Goal: Task Accomplishment & Management: Complete application form

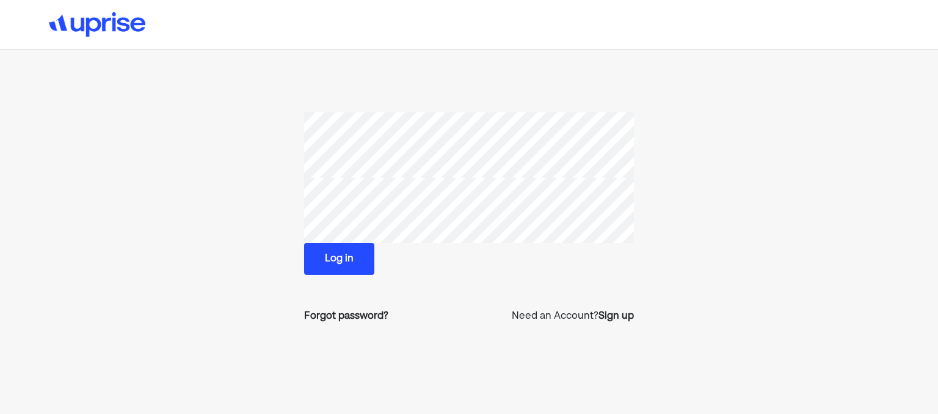
click at [338, 258] on button "Log in" at bounding box center [339, 259] width 70 height 32
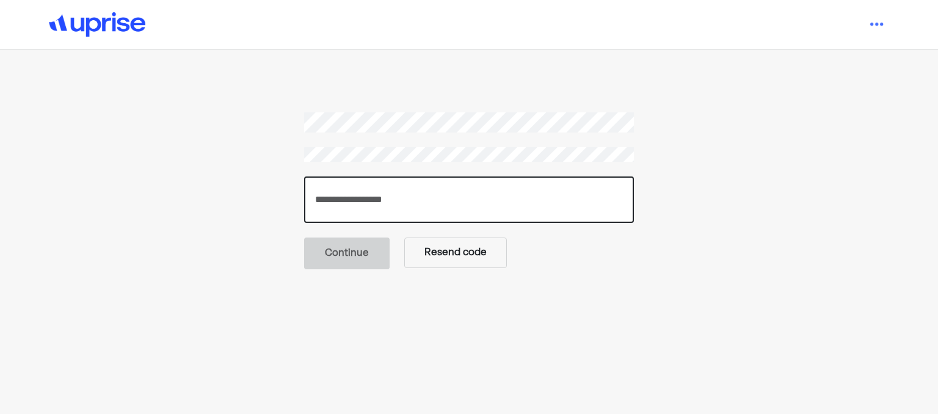
click at [500, 192] on input "number" at bounding box center [469, 199] width 330 height 46
type input "******"
